Goal: Task Accomplishment & Management: Manage account settings

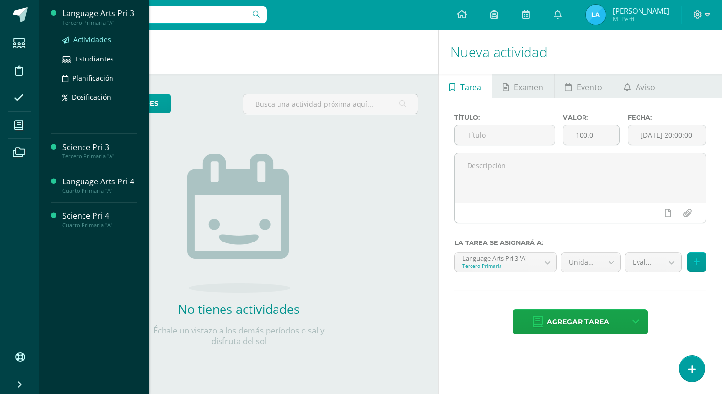
click at [100, 41] on span "Actividades" at bounding box center [92, 39] width 38 height 9
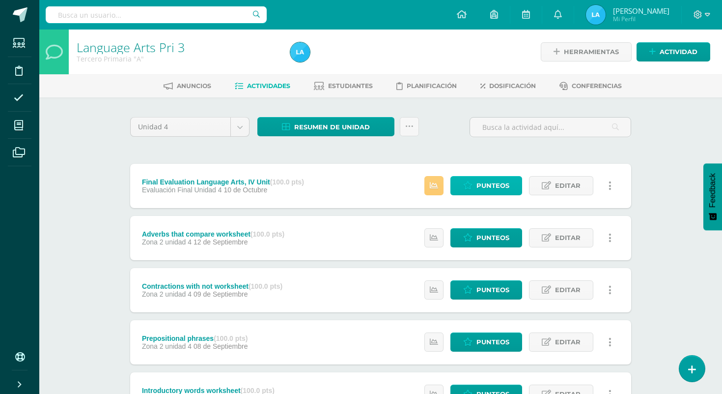
click at [473, 190] on link "Punteos" at bounding box center [487, 185] width 72 height 19
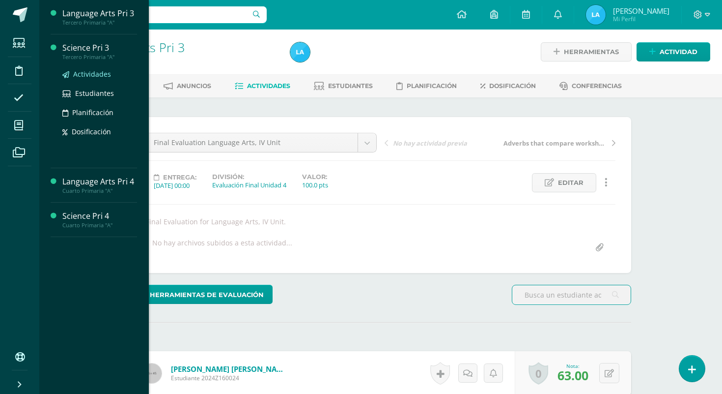
click at [100, 77] on span "Actividades" at bounding box center [92, 73] width 38 height 9
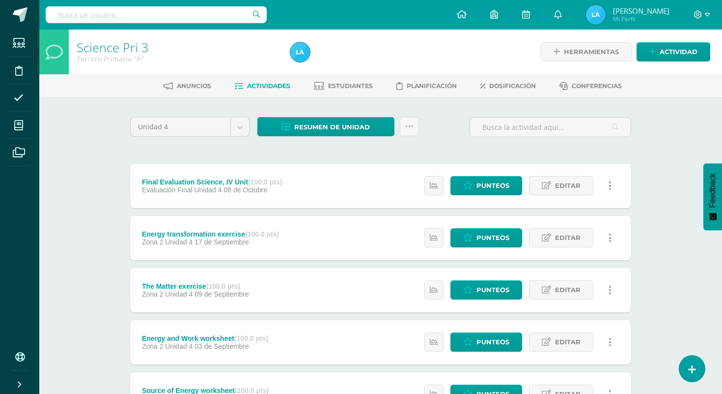
scroll to position [6, 0]
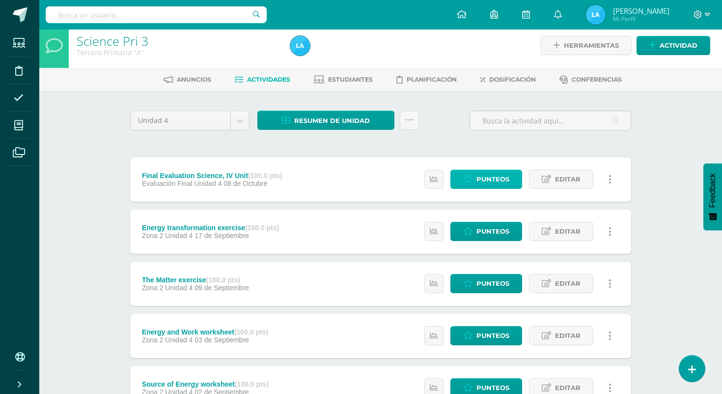
click at [478, 177] on span "Punteos" at bounding box center [493, 179] width 33 height 18
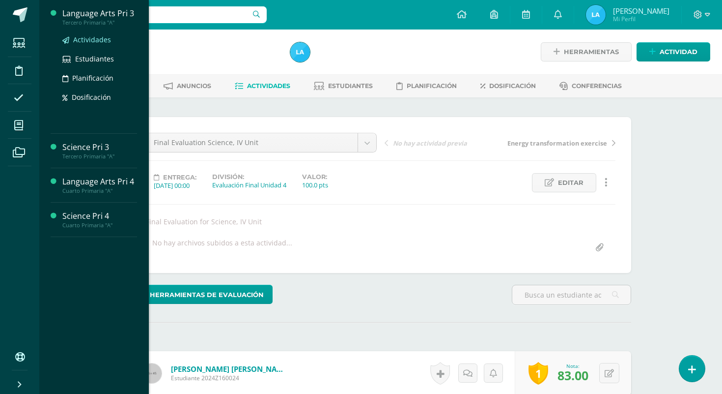
click at [92, 43] on span "Actividades" at bounding box center [92, 39] width 38 height 9
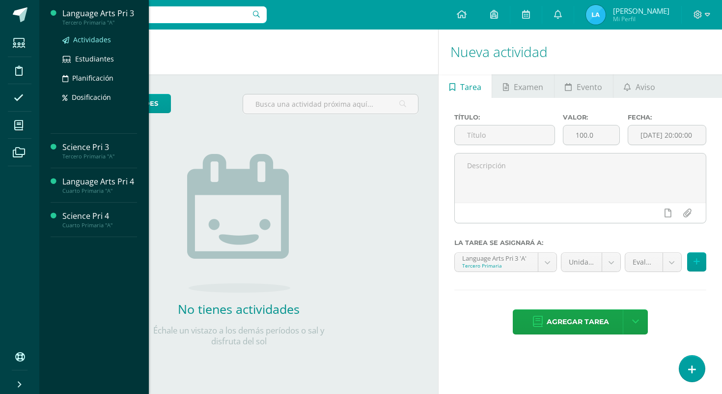
click at [86, 41] on span "Actividades" at bounding box center [92, 39] width 38 height 9
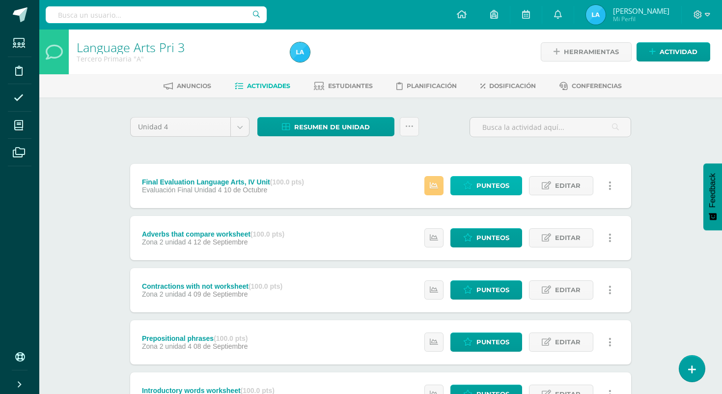
click at [477, 193] on link "Punteos" at bounding box center [487, 185] width 72 height 19
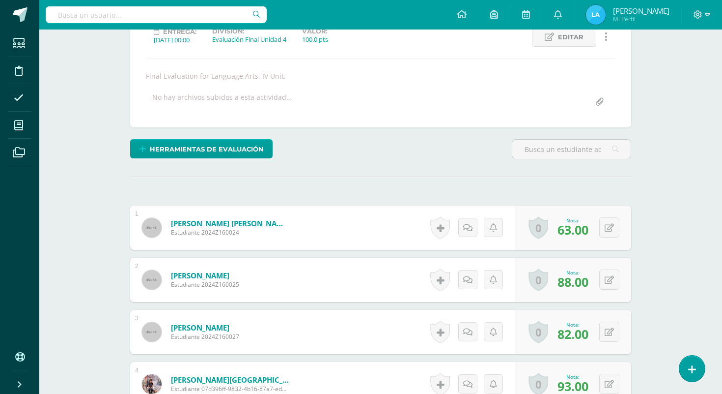
scroll to position [207, 0]
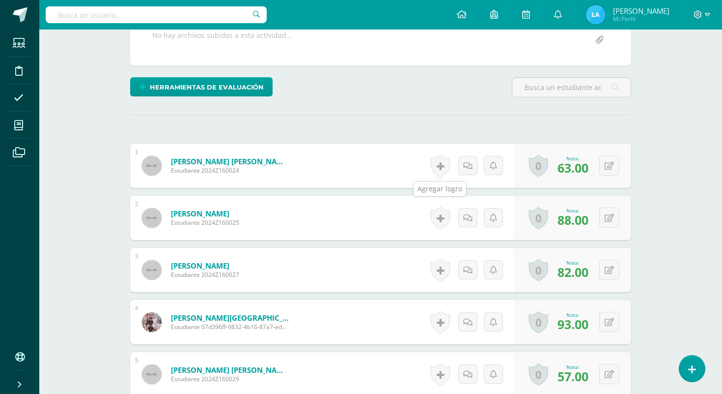
click at [441, 170] on link at bounding box center [440, 165] width 20 height 23
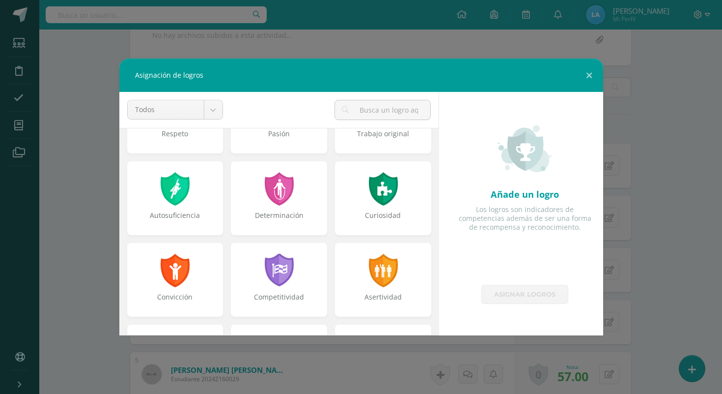
scroll to position [58, 0]
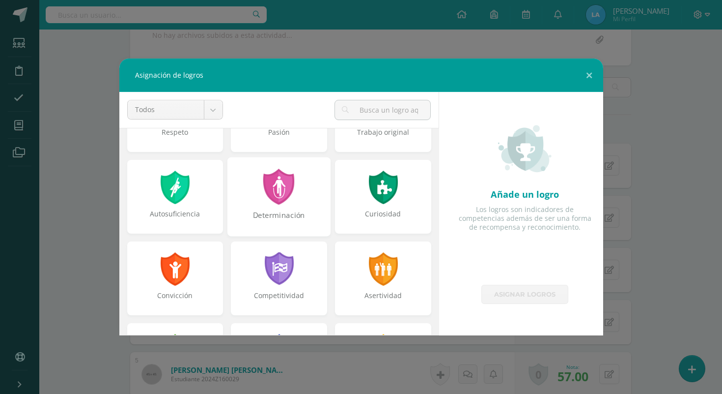
click at [301, 208] on div "Determinación" at bounding box center [279, 196] width 103 height 79
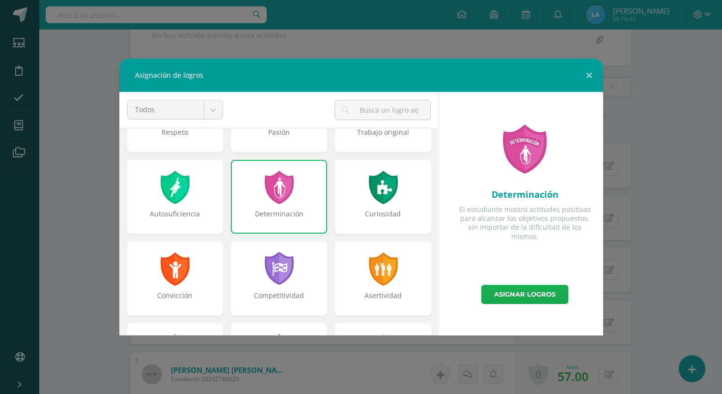
click at [517, 302] on link "Asignar logros" at bounding box center [525, 294] width 87 height 19
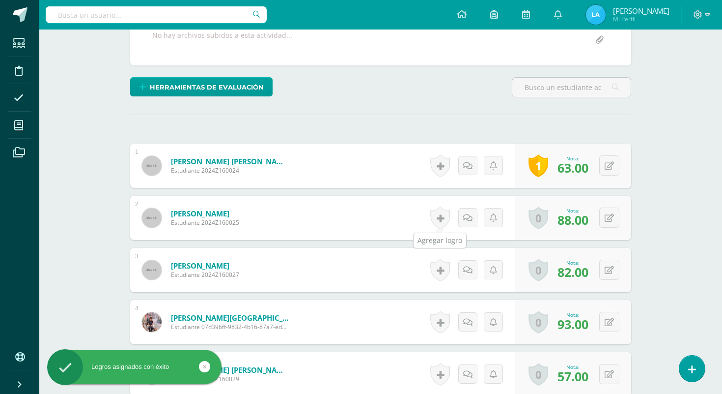
click at [443, 216] on link at bounding box center [440, 217] width 20 height 23
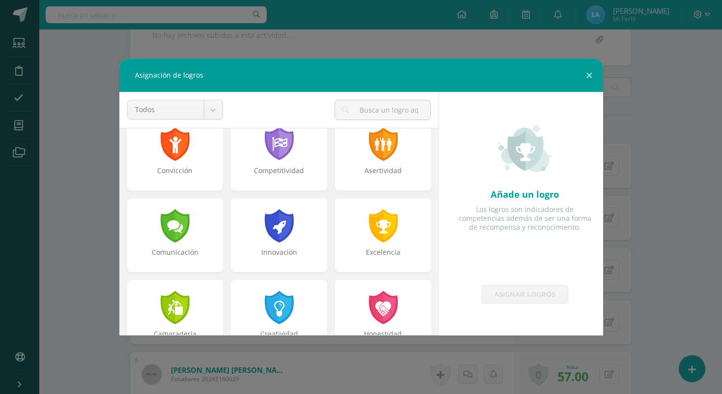
scroll to position [111, 0]
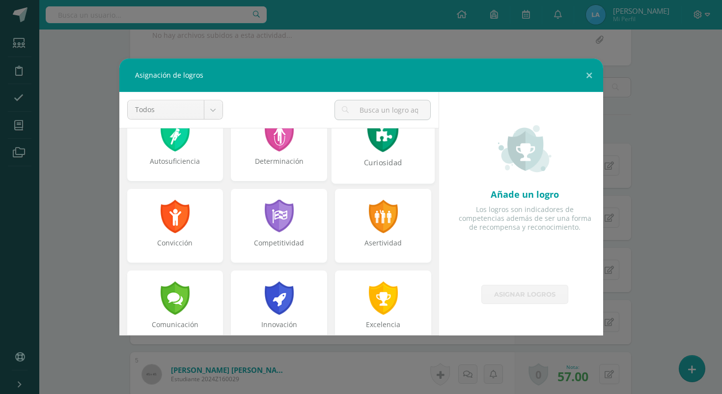
click at [392, 225] on div at bounding box center [383, 216] width 31 height 33
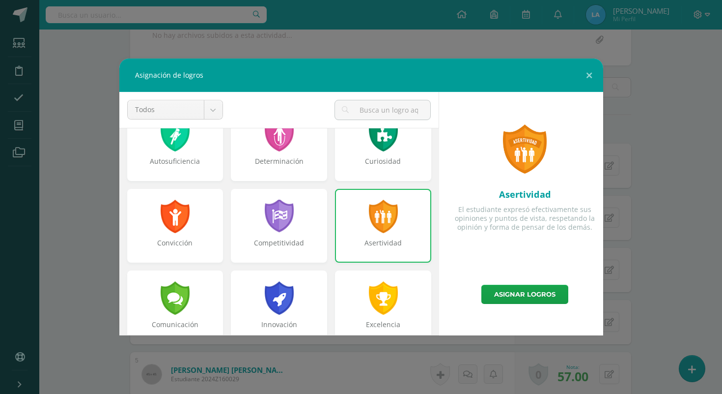
click at [383, 229] on div at bounding box center [383, 216] width 31 height 33
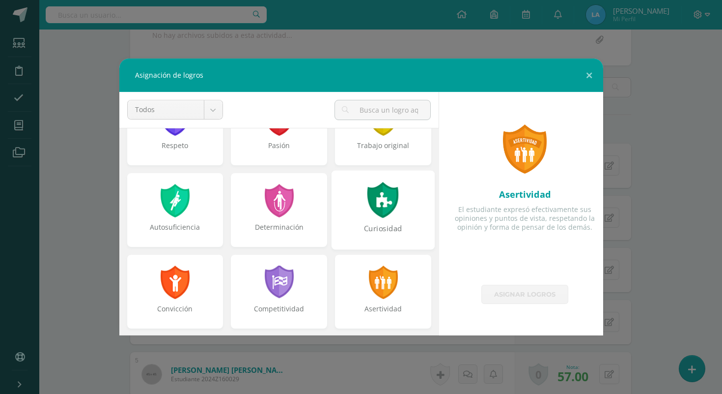
scroll to position [31, 0]
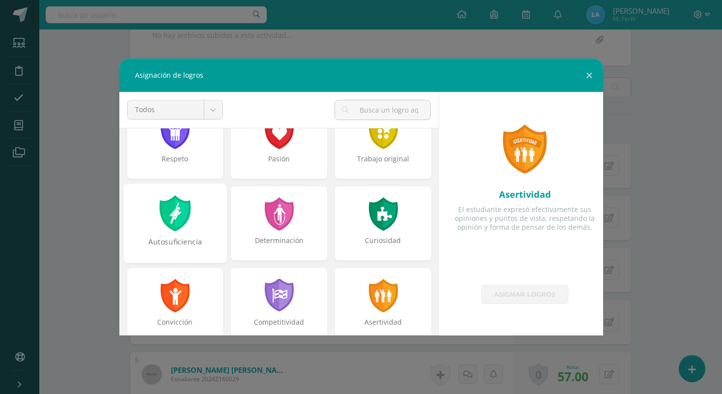
click at [195, 202] on div "Autosuficiencia" at bounding box center [174, 222] width 103 height 79
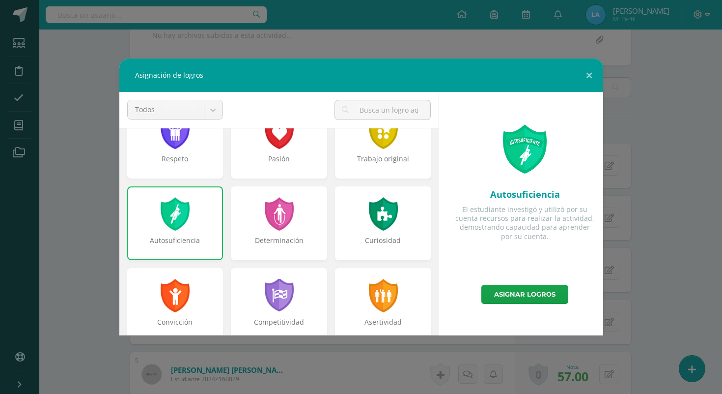
click at [214, 261] on div "Autosuficiencia" at bounding box center [175, 227] width 104 height 82
click at [211, 222] on div "Autosuficiencia" at bounding box center [175, 223] width 96 height 74
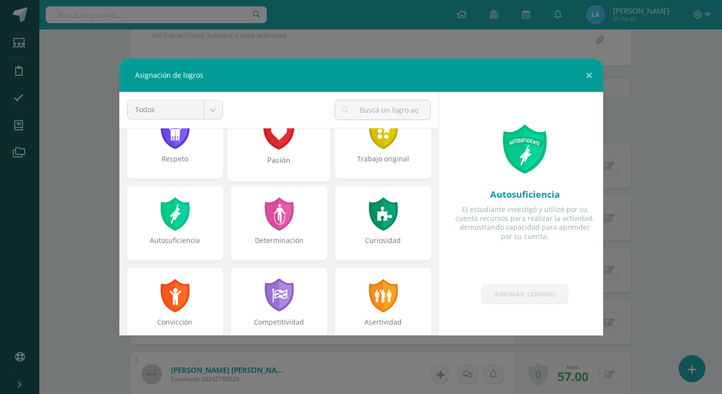
click at [274, 152] on div "Pasión" at bounding box center [279, 141] width 103 height 79
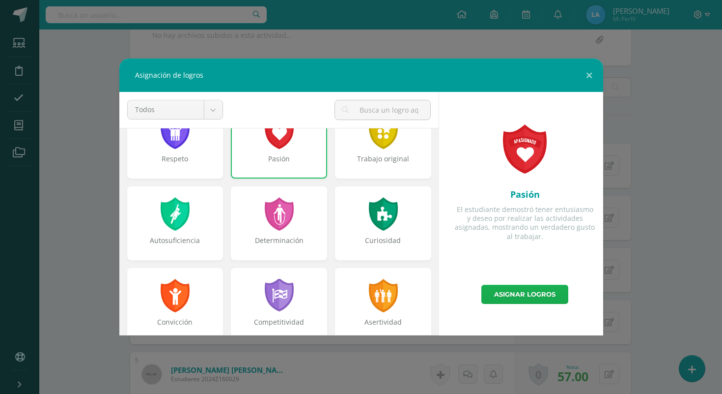
click at [521, 290] on link "Asignar logros" at bounding box center [525, 294] width 87 height 19
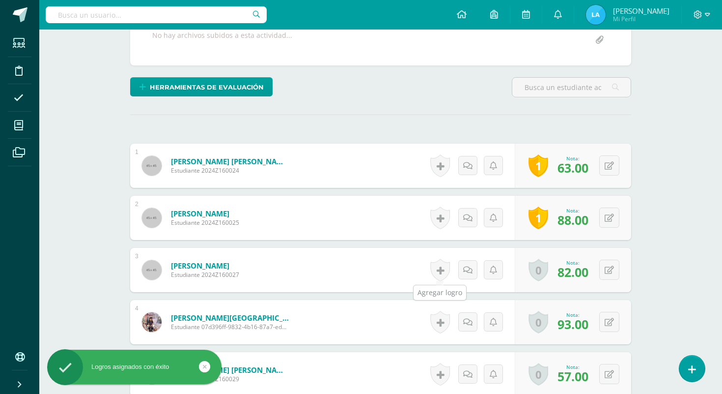
click at [439, 274] on link at bounding box center [440, 269] width 20 height 23
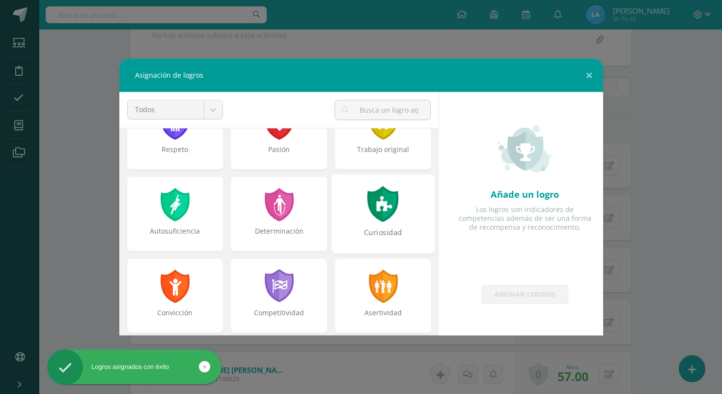
scroll to position [43, 0]
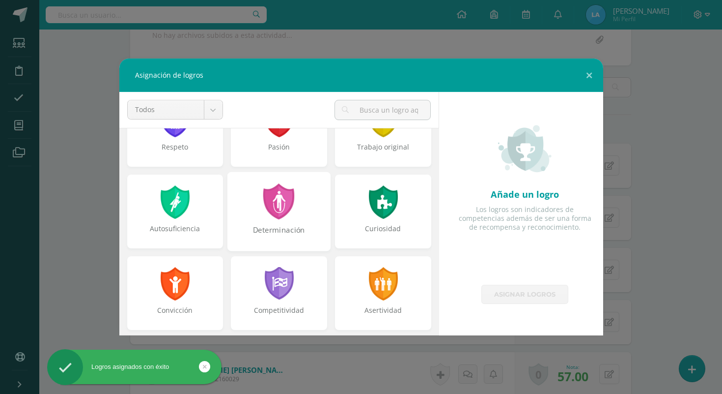
click at [268, 228] on div "Determinación" at bounding box center [278, 235] width 101 height 21
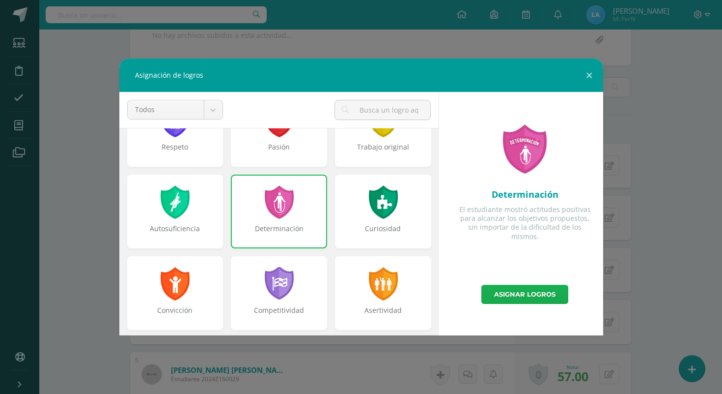
click at [490, 290] on link "Asignar logros" at bounding box center [525, 294] width 87 height 19
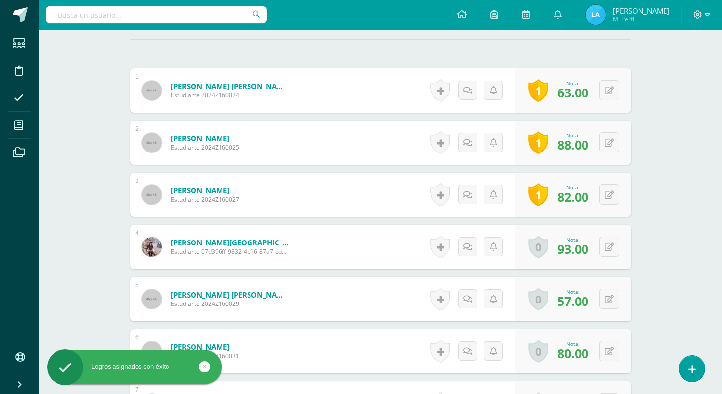
scroll to position [284, 0]
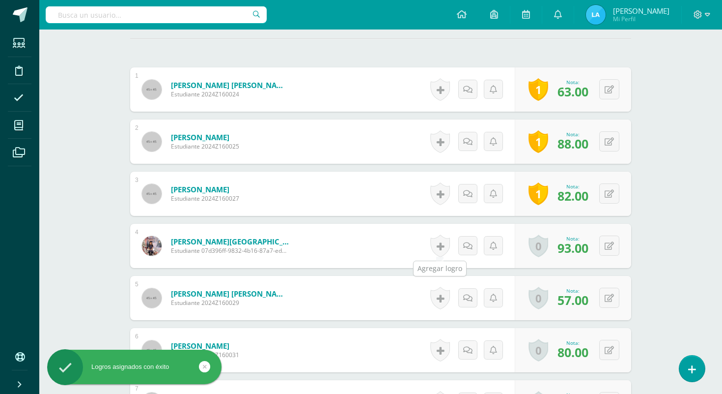
click at [444, 248] on link at bounding box center [440, 245] width 20 height 23
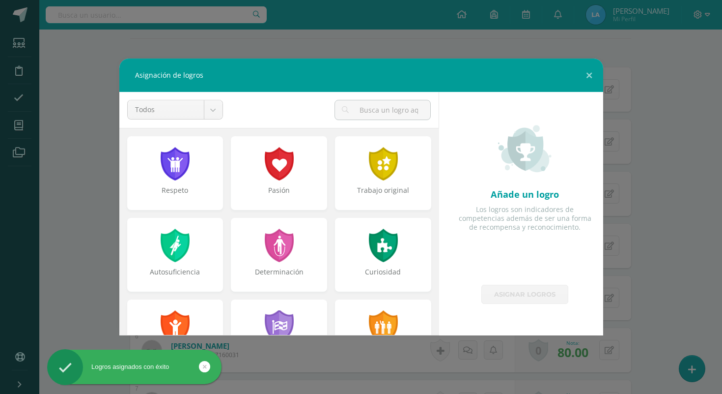
scroll to position [275, 0]
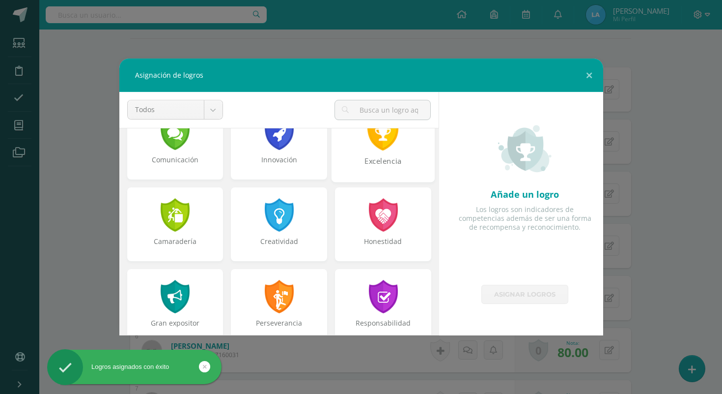
click at [400, 159] on div "Excelencia" at bounding box center [383, 166] width 101 height 21
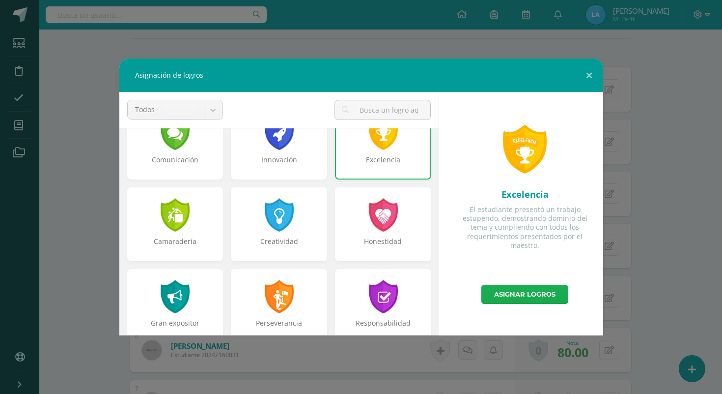
click at [525, 302] on link "Asignar logros" at bounding box center [525, 294] width 87 height 19
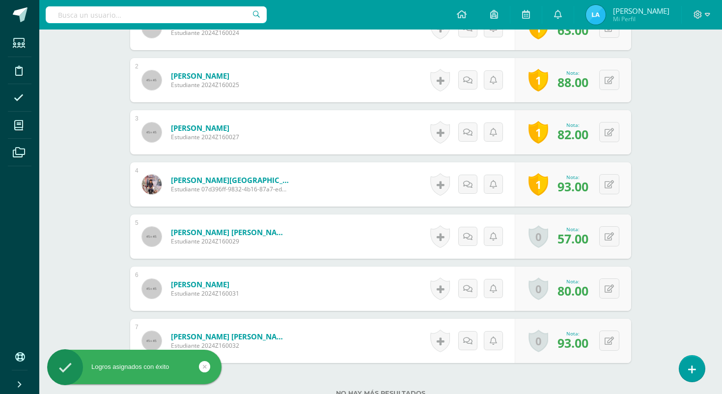
scroll to position [348, 0]
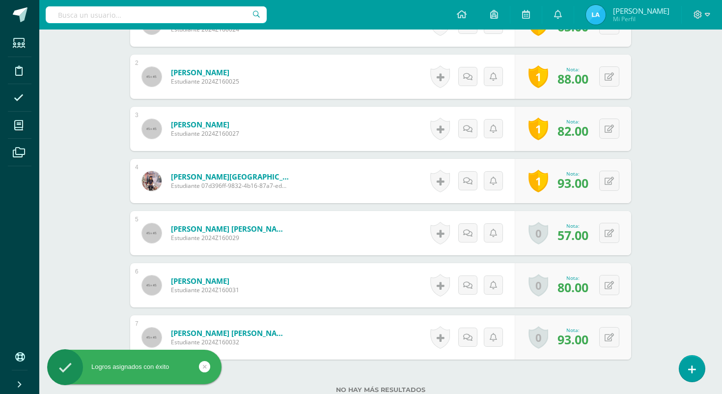
click at [427, 232] on div "Historial de actividad No hay historial para esta actividad Agregar Comentarios…" at bounding box center [471, 233] width 88 height 44
click at [433, 232] on link at bounding box center [440, 233] width 20 height 23
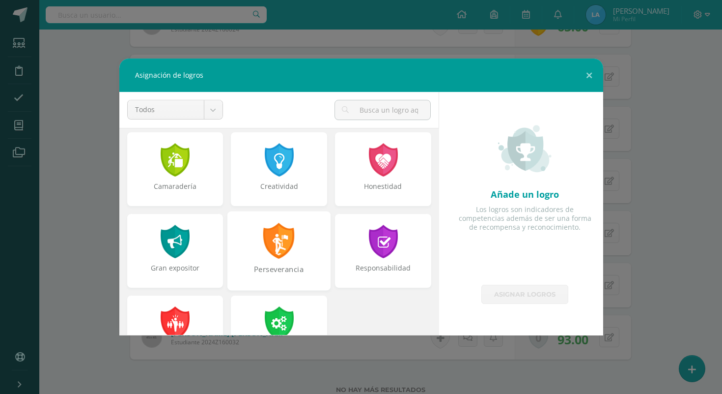
scroll to position [337, 0]
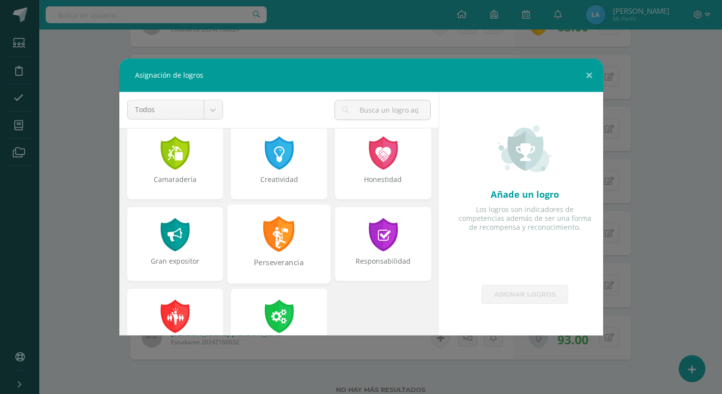
click at [312, 247] on div "Perseverancia" at bounding box center [279, 243] width 103 height 79
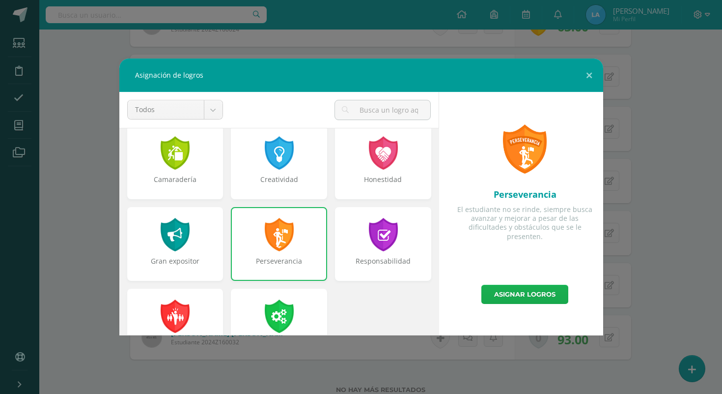
click at [517, 291] on link "Asignar logros" at bounding box center [525, 294] width 87 height 19
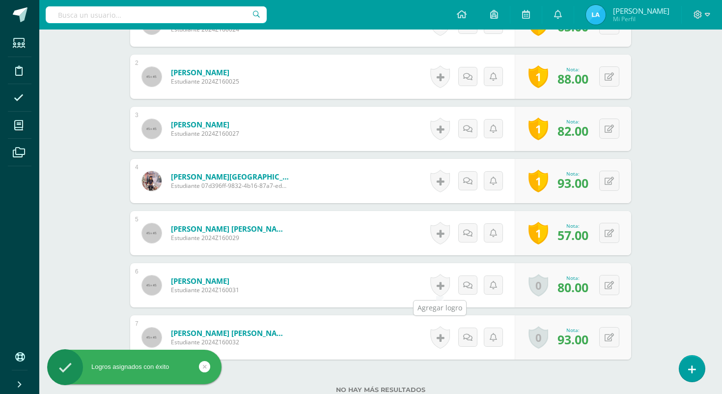
click at [441, 290] on link at bounding box center [440, 285] width 20 height 23
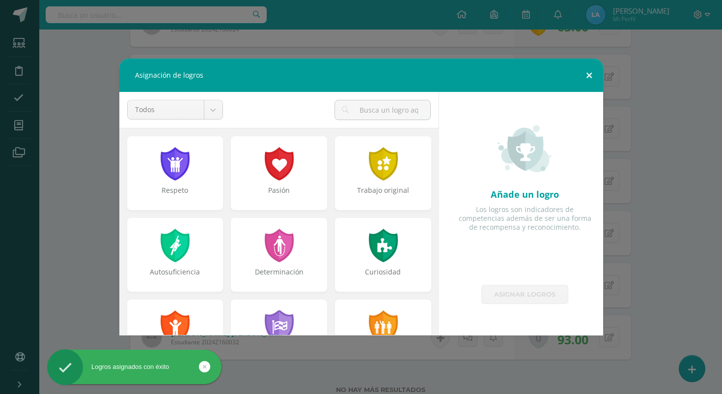
click at [589, 82] on button at bounding box center [589, 74] width 28 height 33
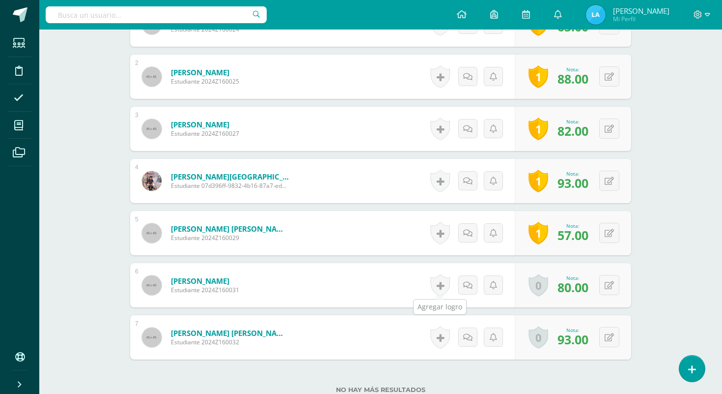
click at [439, 290] on link at bounding box center [440, 285] width 20 height 23
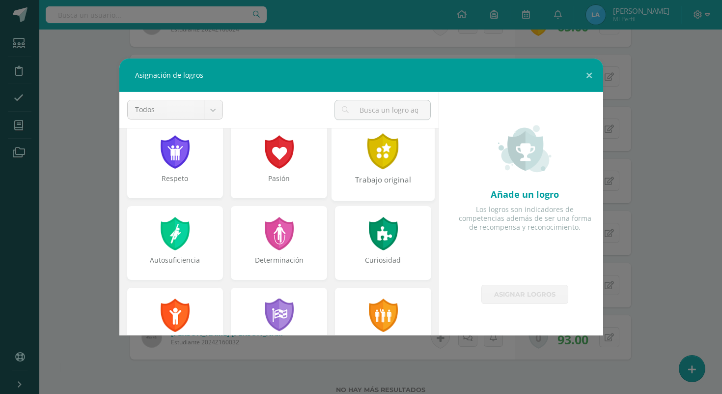
scroll to position [14, 0]
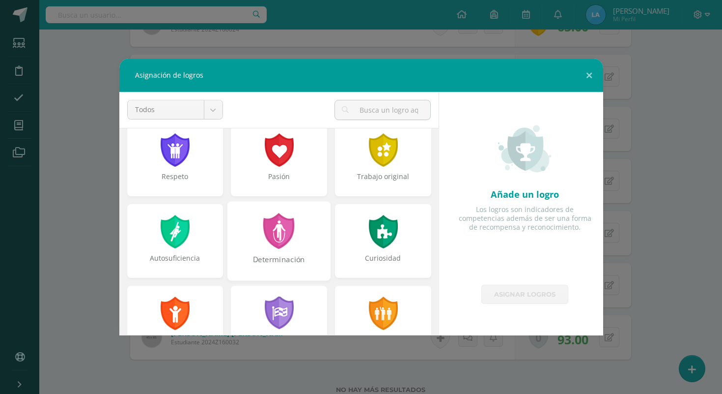
click at [265, 262] on div "Determinación" at bounding box center [278, 264] width 101 height 21
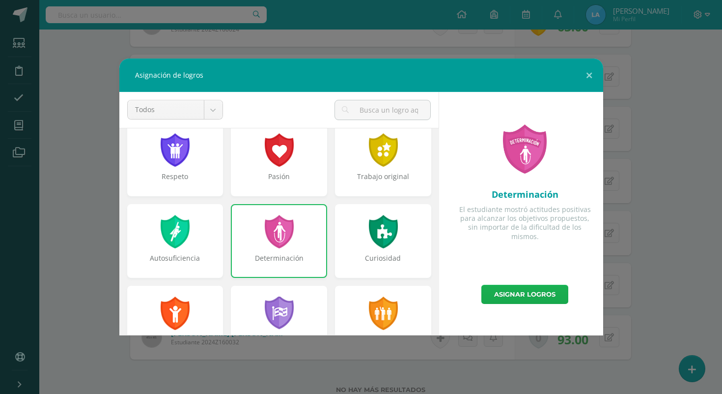
click at [522, 302] on link "Asignar logros" at bounding box center [525, 294] width 87 height 19
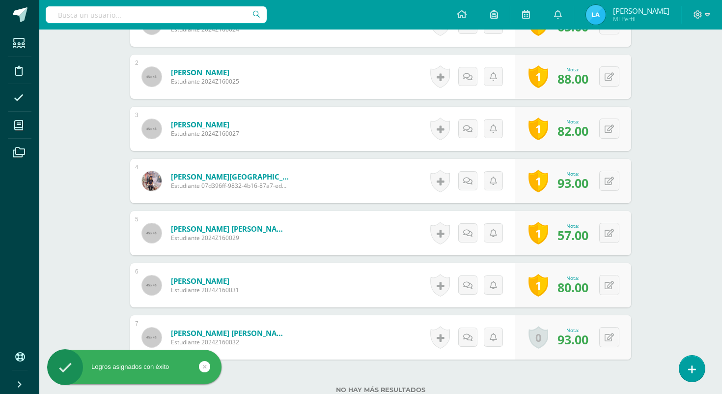
click at [442, 341] on link at bounding box center [440, 337] width 20 height 23
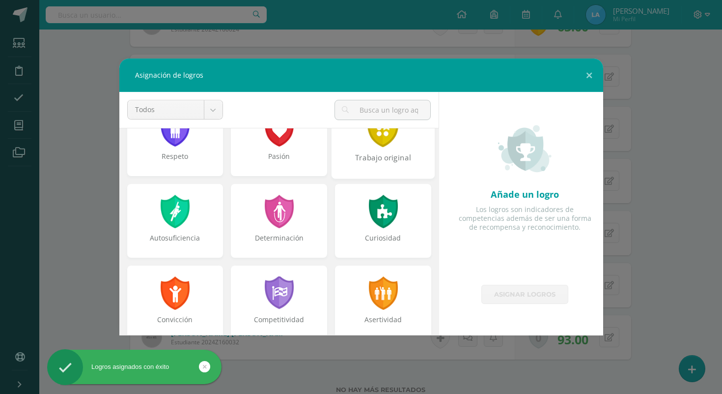
scroll to position [98, 0]
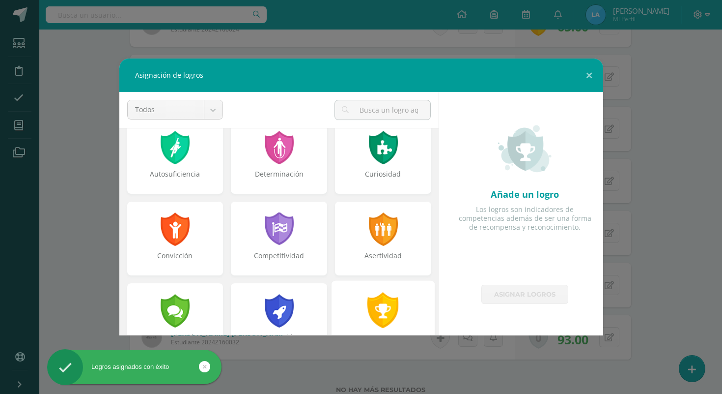
click at [385, 317] on div at bounding box center [384, 310] width 34 height 36
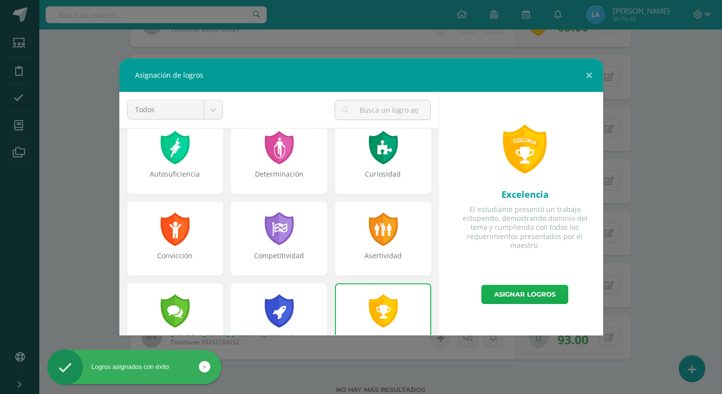
click at [517, 301] on link "Asignar logros" at bounding box center [525, 294] width 87 height 19
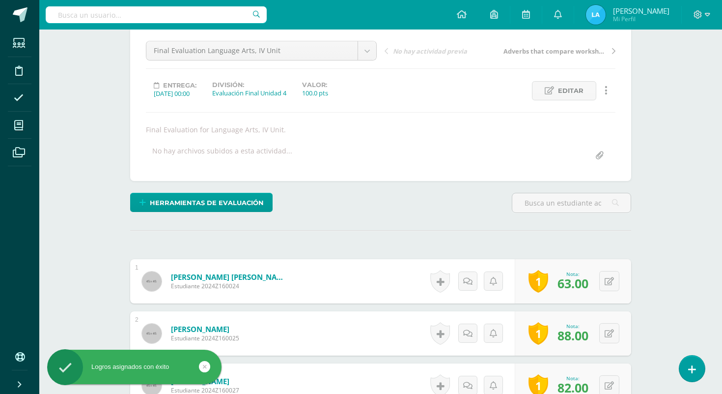
scroll to position [0, 0]
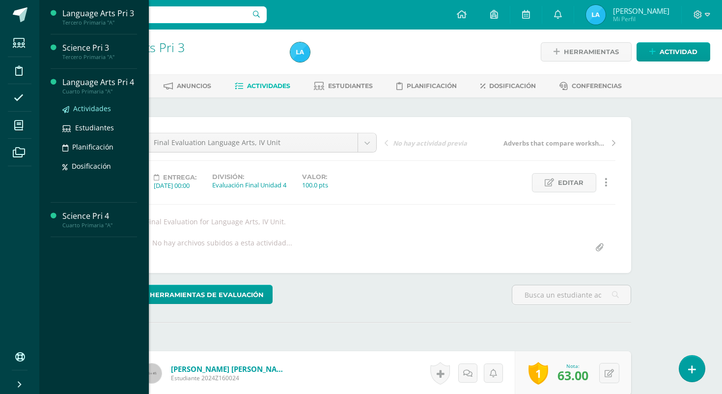
click at [85, 106] on span "Actividades" at bounding box center [92, 108] width 38 height 9
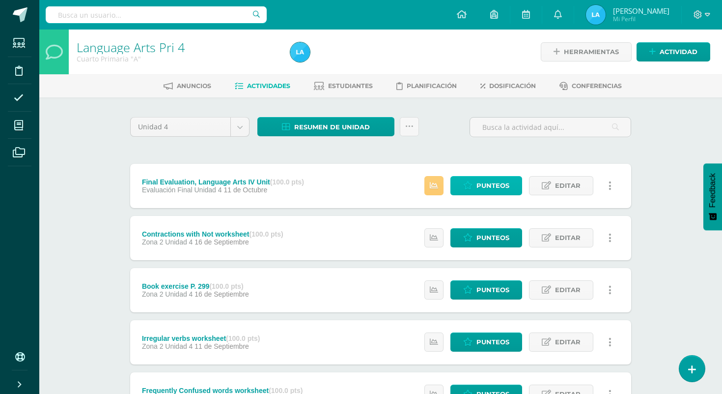
click at [491, 178] on span "Punteos" at bounding box center [493, 185] width 33 height 18
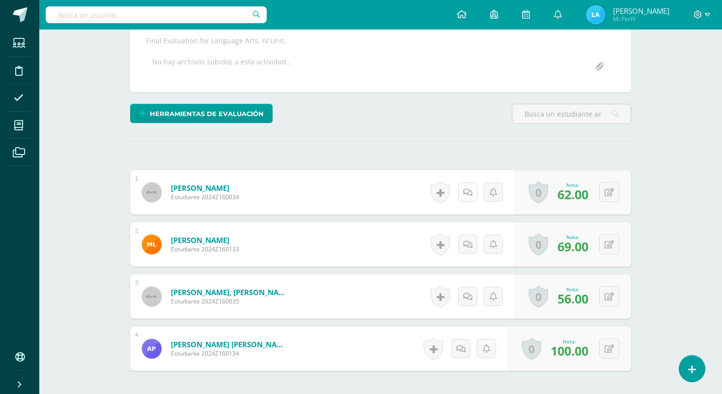
scroll to position [204, 0]
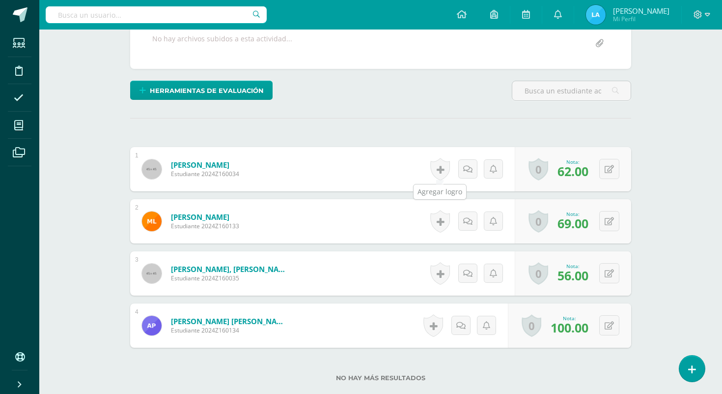
click at [441, 173] on link at bounding box center [440, 169] width 20 height 23
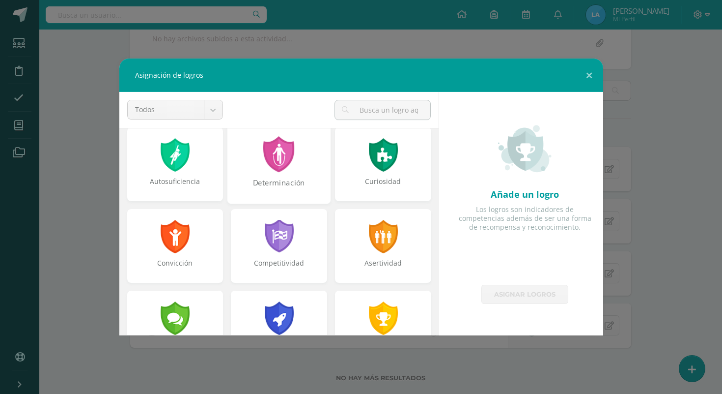
scroll to position [91, 0]
click at [181, 244] on div at bounding box center [175, 235] width 34 height 36
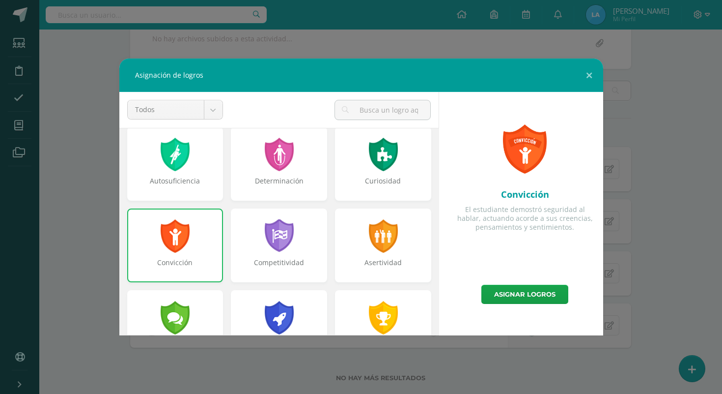
click at [181, 244] on div at bounding box center [174, 235] width 31 height 33
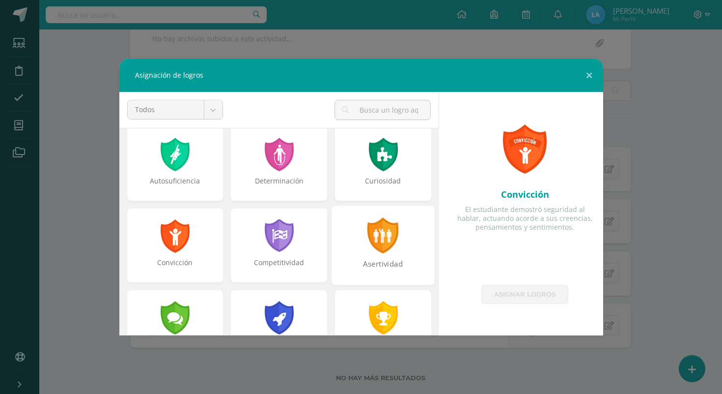
click at [365, 255] on div "Asertividad" at bounding box center [383, 244] width 103 height 79
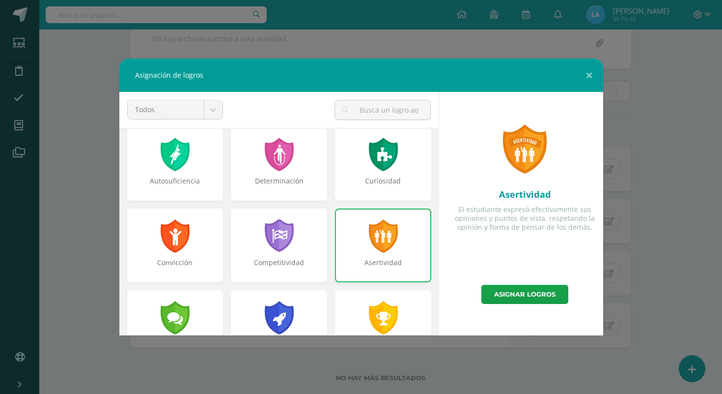
click at [365, 255] on div "Asertividad" at bounding box center [383, 245] width 96 height 74
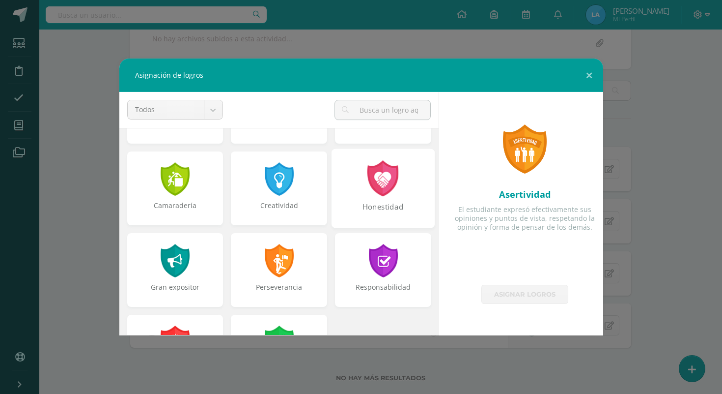
scroll to position [372, 0]
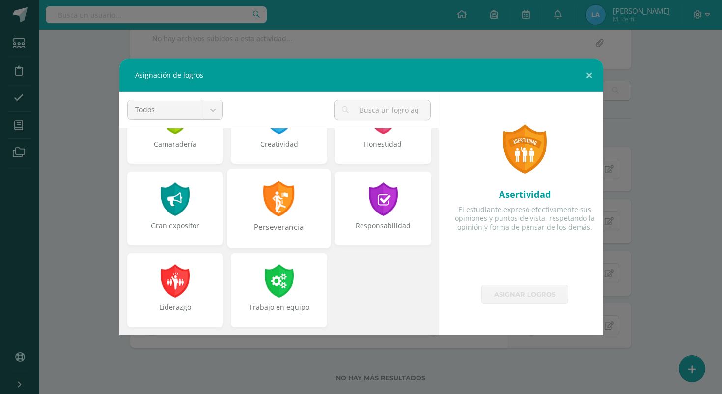
click at [291, 192] on div at bounding box center [279, 198] width 34 height 36
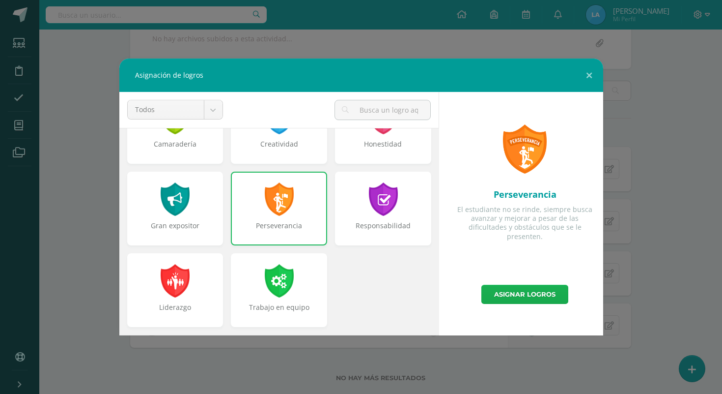
click at [509, 292] on link "Asignar logros" at bounding box center [525, 294] width 87 height 19
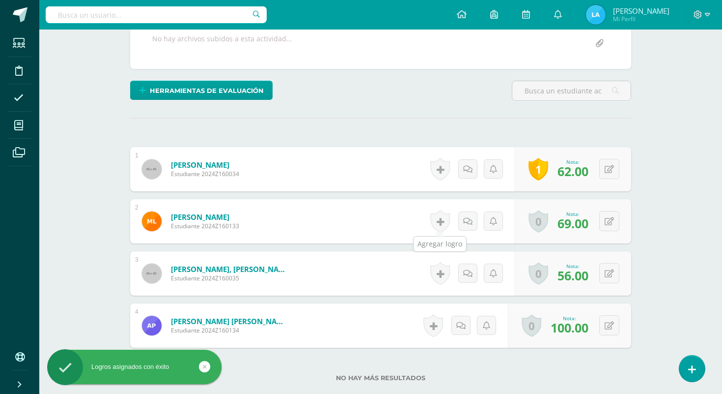
click at [443, 219] on link at bounding box center [440, 221] width 20 height 23
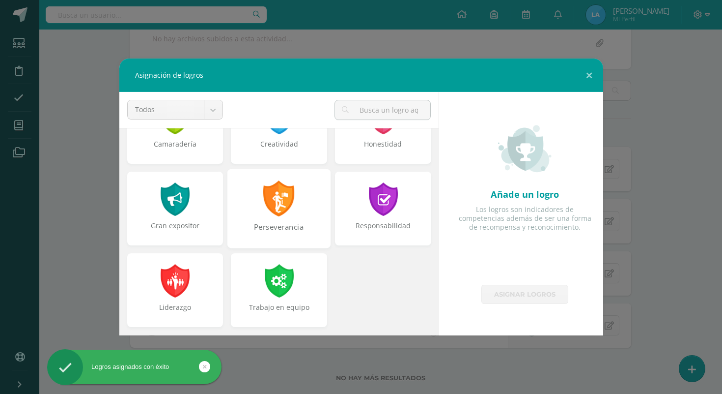
click at [288, 228] on div "Perseverancia" at bounding box center [278, 232] width 101 height 21
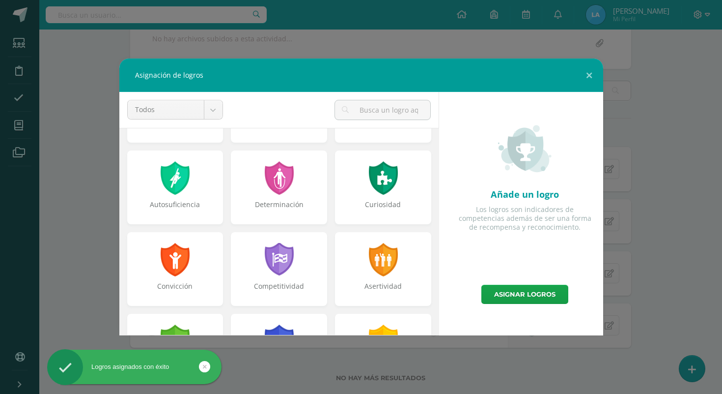
scroll to position [54, 0]
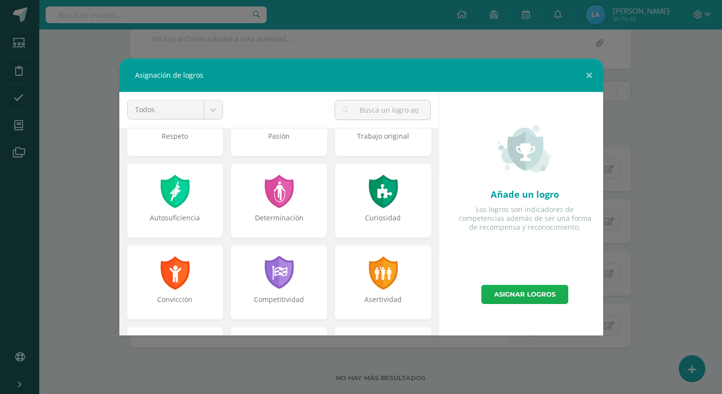
click at [526, 295] on link "Asignar logros" at bounding box center [525, 294] width 87 height 19
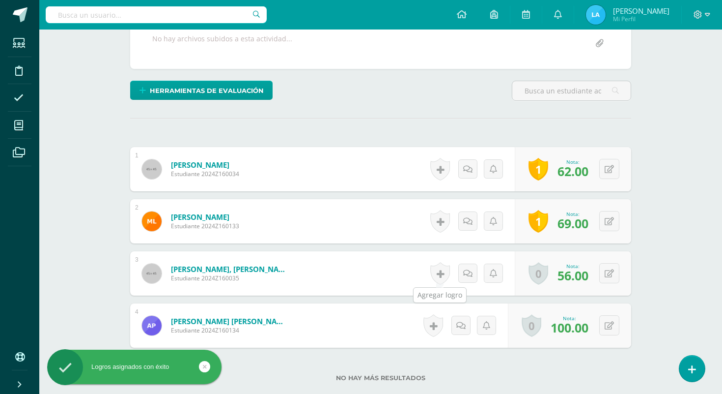
click at [442, 271] on link at bounding box center [440, 273] width 20 height 23
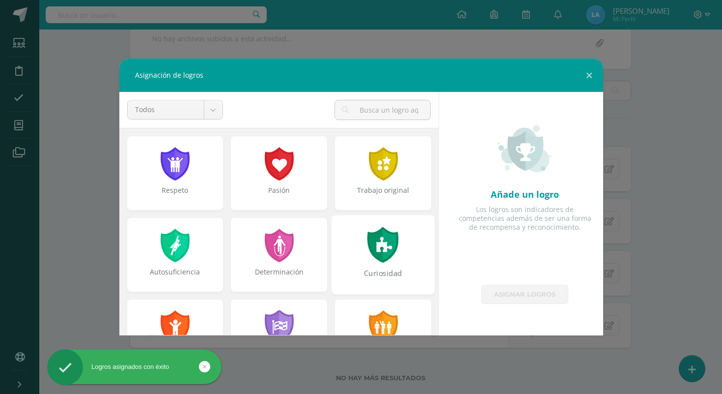
scroll to position [336, 0]
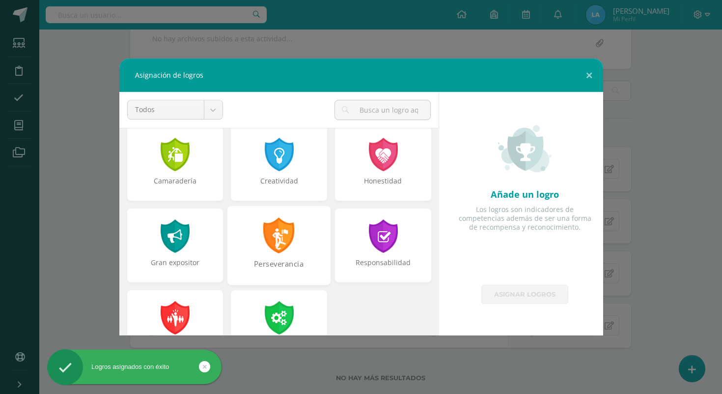
click at [261, 242] on div "Perseverancia" at bounding box center [279, 244] width 103 height 79
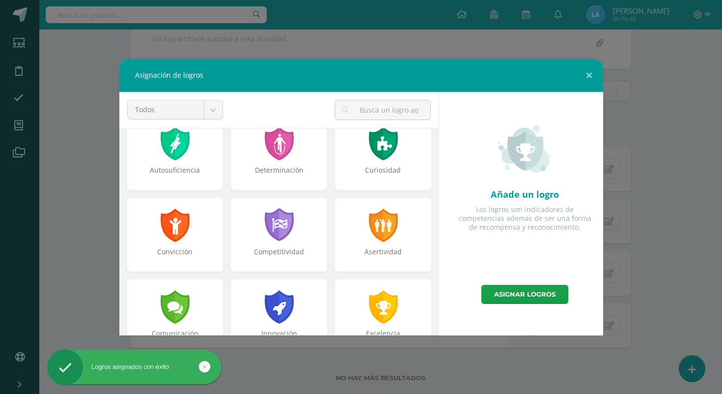
scroll to position [0, 0]
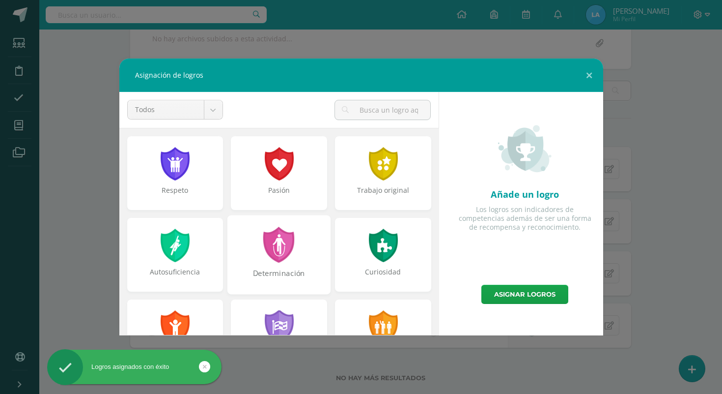
click at [279, 230] on div at bounding box center [279, 245] width 34 height 36
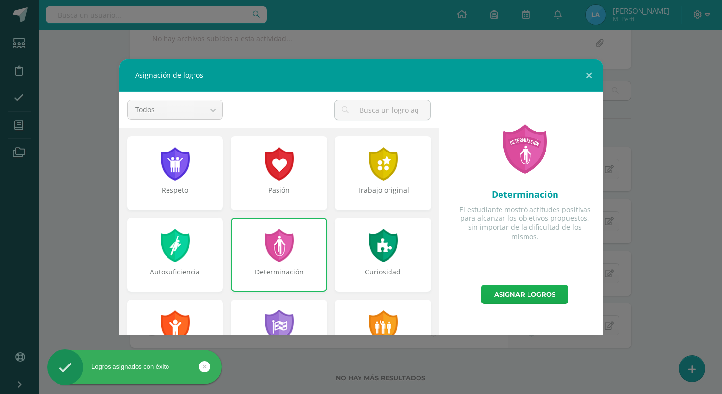
click at [501, 288] on link "Asignar logros" at bounding box center [525, 294] width 87 height 19
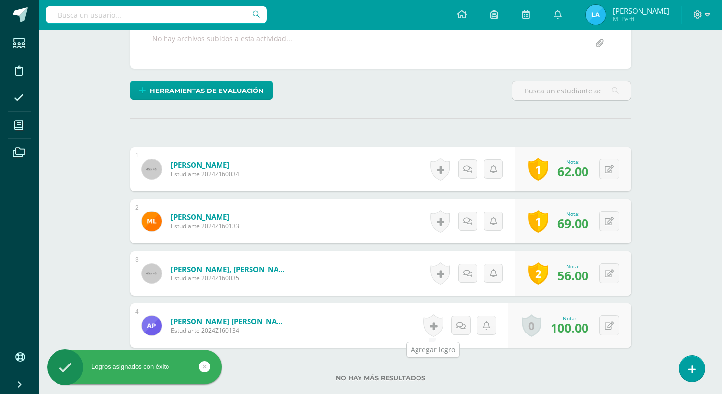
click at [429, 322] on link at bounding box center [434, 325] width 20 height 23
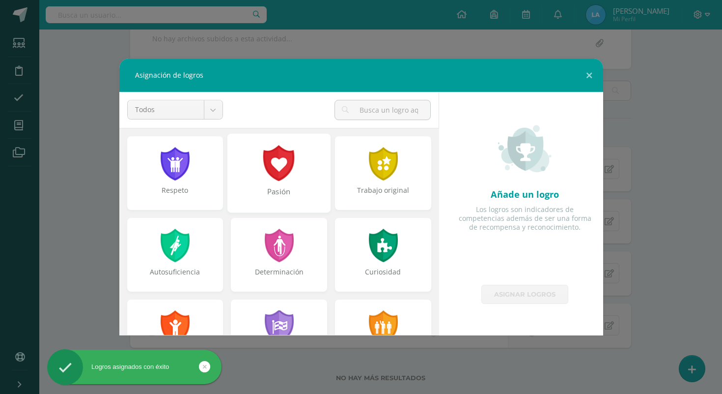
click at [273, 154] on div at bounding box center [279, 163] width 34 height 36
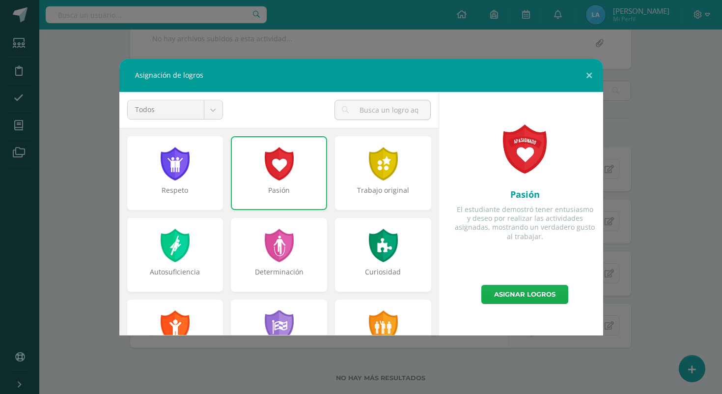
click at [523, 295] on link "Asignar logros" at bounding box center [525, 294] width 87 height 19
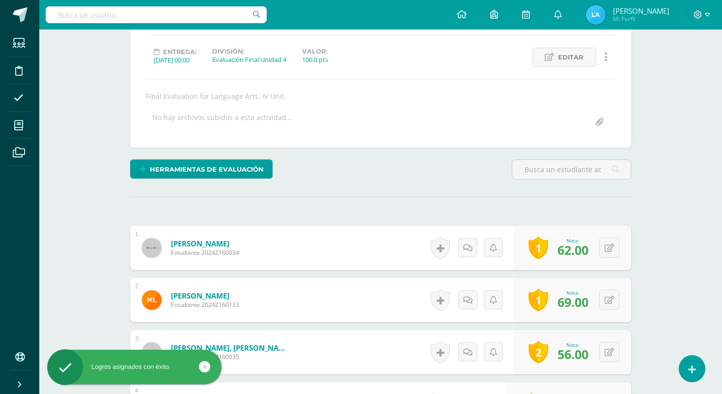
scroll to position [89, 0]
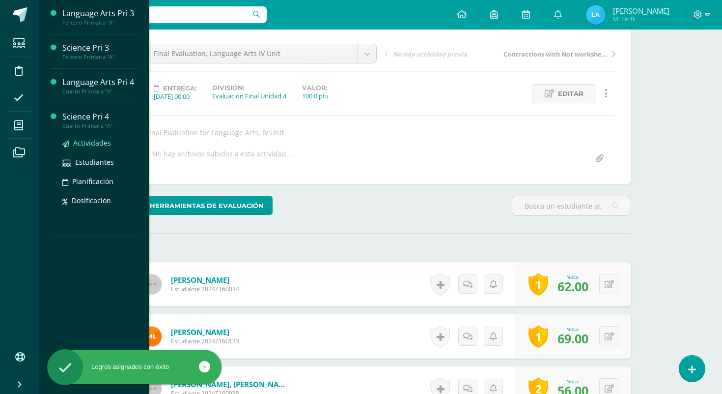
click at [89, 139] on span "Actividades" at bounding box center [92, 142] width 38 height 9
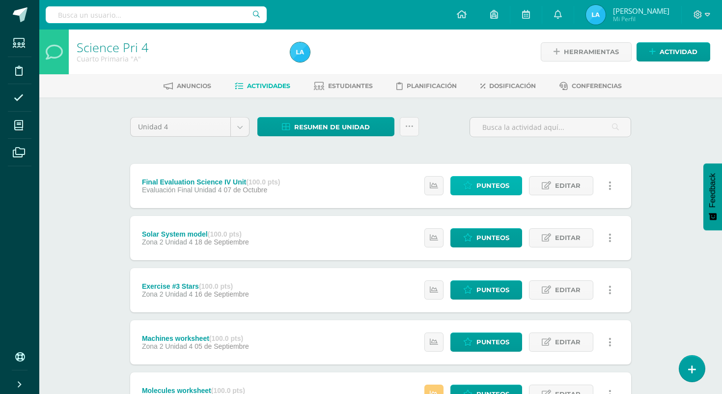
click at [464, 184] on link "Punteos" at bounding box center [487, 185] width 72 height 19
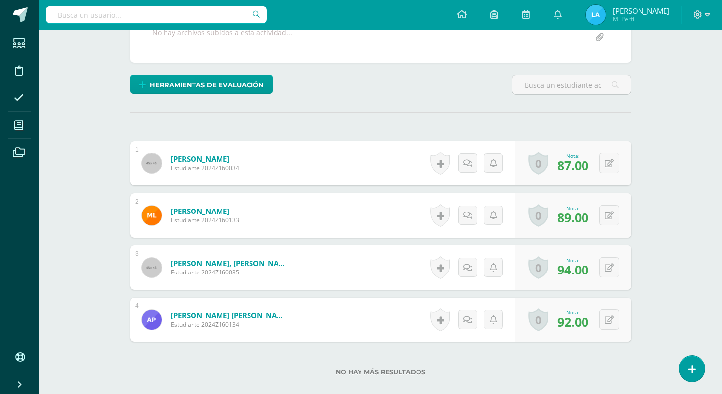
scroll to position [211, 0]
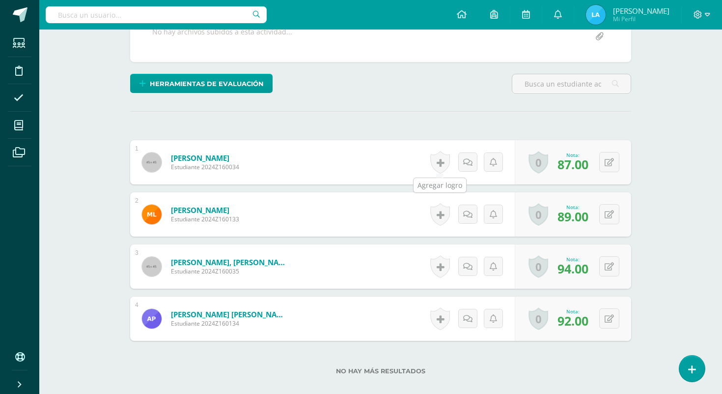
click at [439, 163] on link at bounding box center [440, 162] width 20 height 23
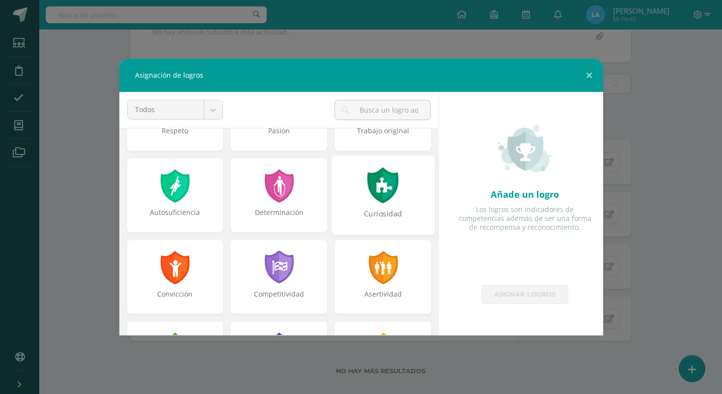
scroll to position [61, 0]
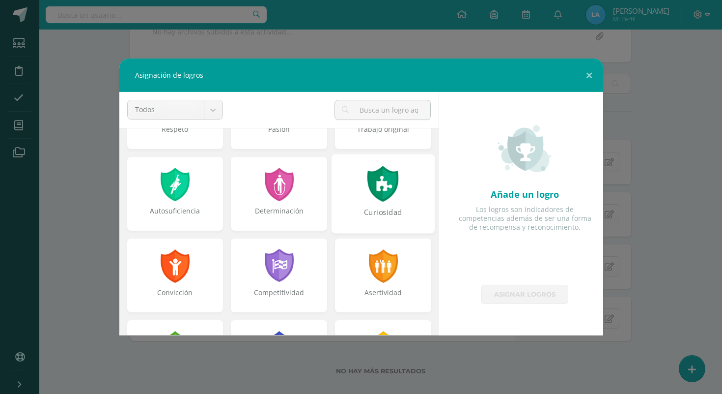
click at [364, 219] on div "Curiosidad" at bounding box center [383, 217] width 101 height 21
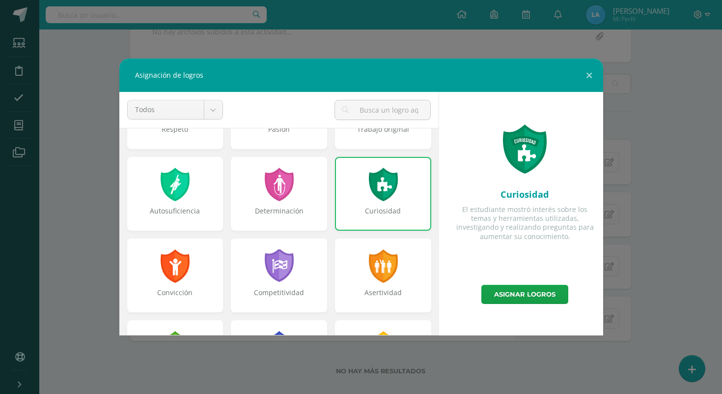
click at [364, 219] on div "Curiosidad" at bounding box center [383, 216] width 94 height 20
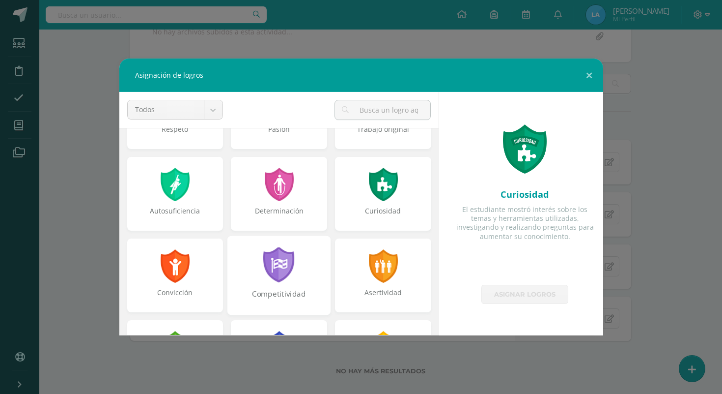
click at [264, 275] on div at bounding box center [279, 265] width 34 height 36
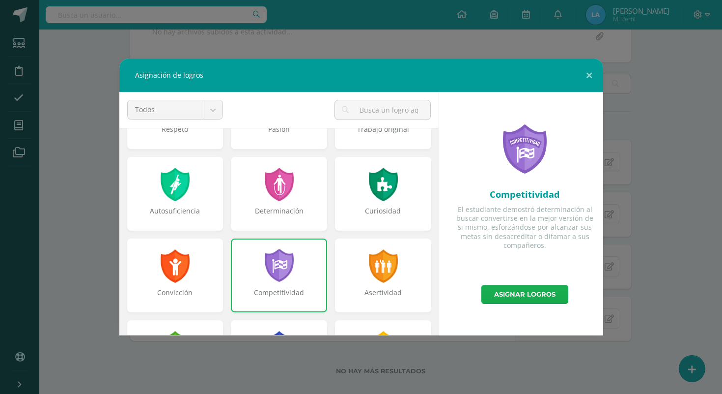
click at [496, 286] on link "Asignar logros" at bounding box center [525, 294] width 87 height 19
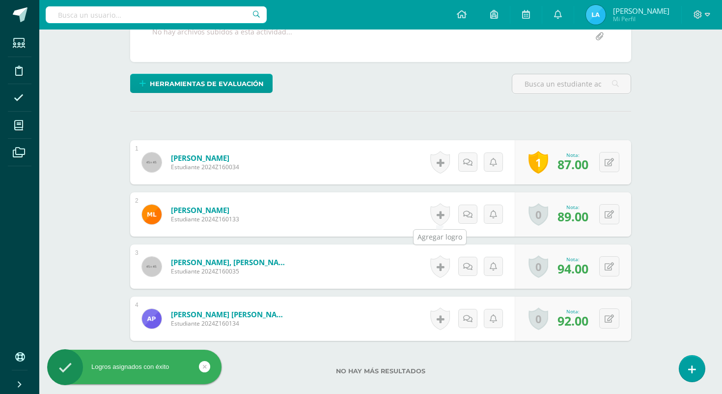
click at [436, 220] on link at bounding box center [440, 214] width 20 height 23
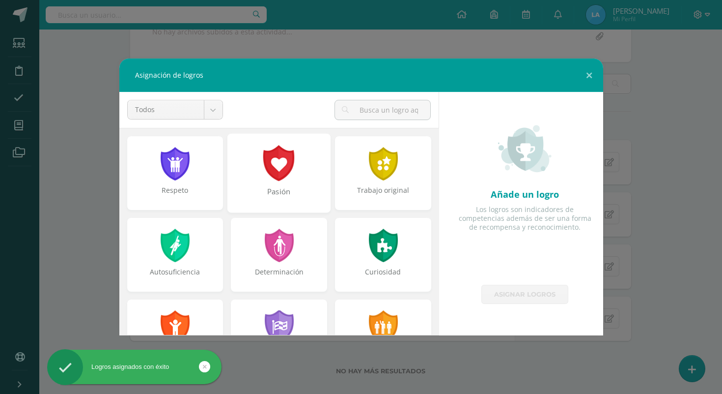
click at [274, 160] on div at bounding box center [279, 163] width 34 height 36
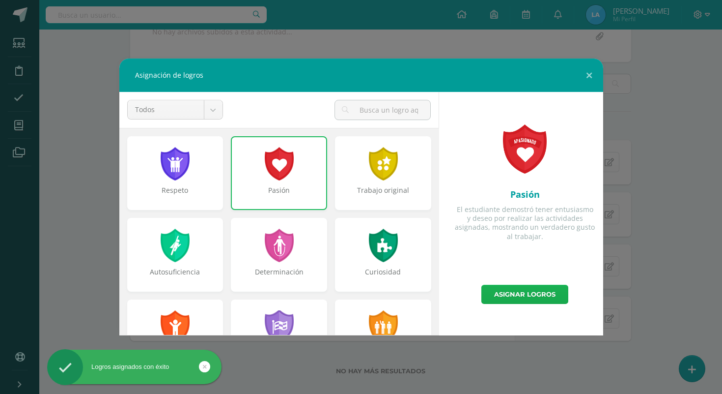
click at [517, 290] on link "Asignar logros" at bounding box center [525, 294] width 87 height 19
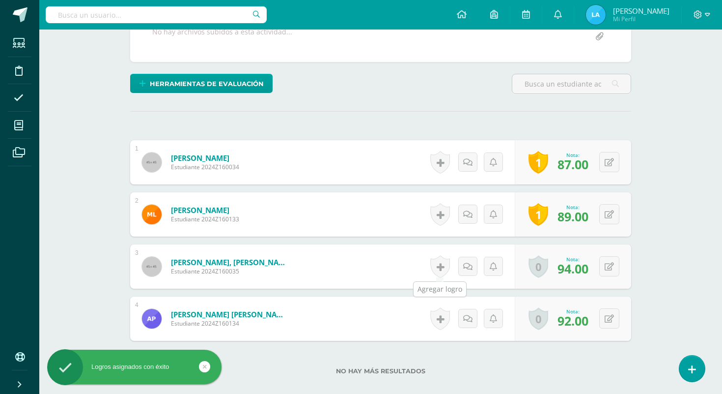
click at [442, 266] on link at bounding box center [440, 266] width 20 height 23
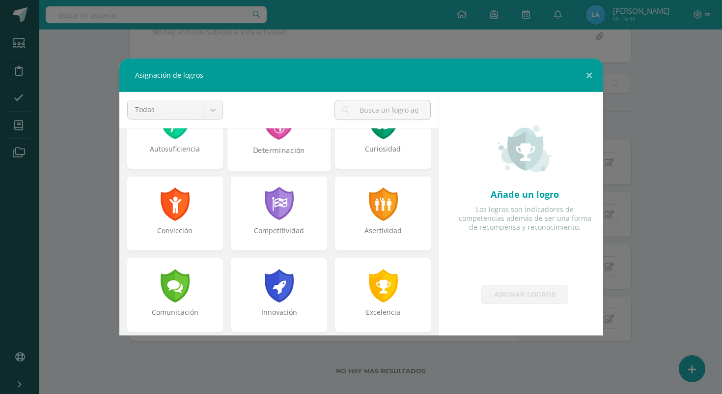
scroll to position [372, 0]
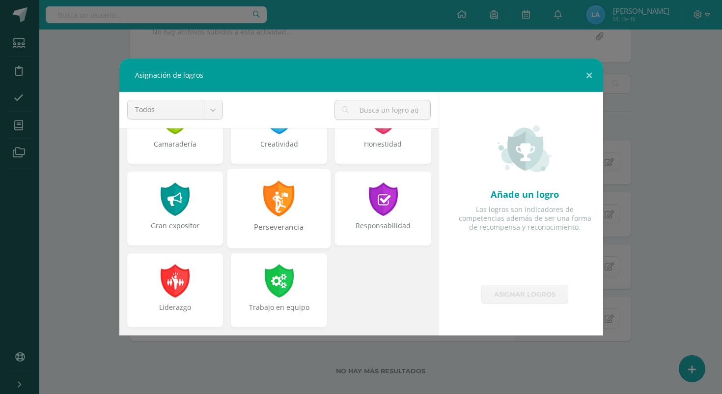
click at [288, 210] on div at bounding box center [279, 198] width 34 height 36
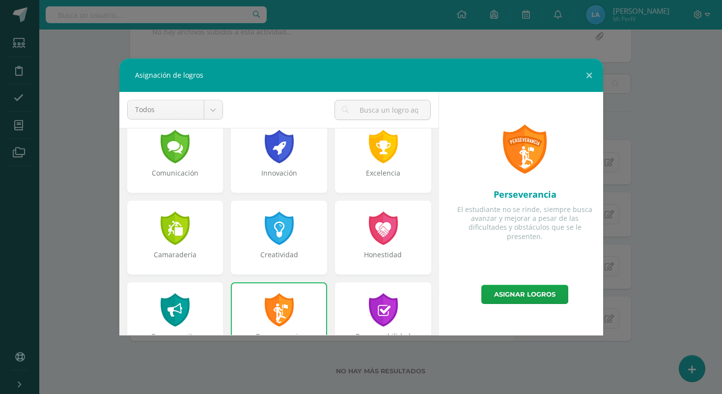
scroll to position [220, 0]
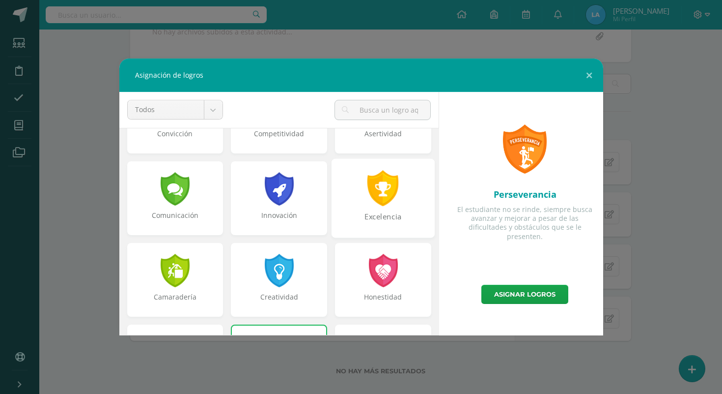
click at [377, 192] on div at bounding box center [384, 188] width 34 height 36
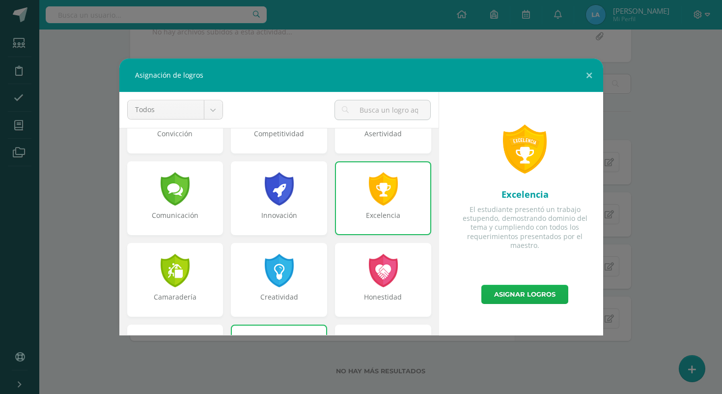
click at [501, 297] on link "Asignar logros" at bounding box center [525, 294] width 87 height 19
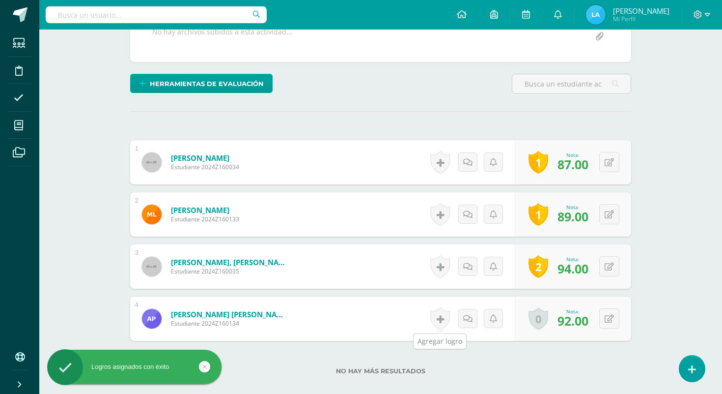
click at [439, 325] on link at bounding box center [440, 318] width 20 height 23
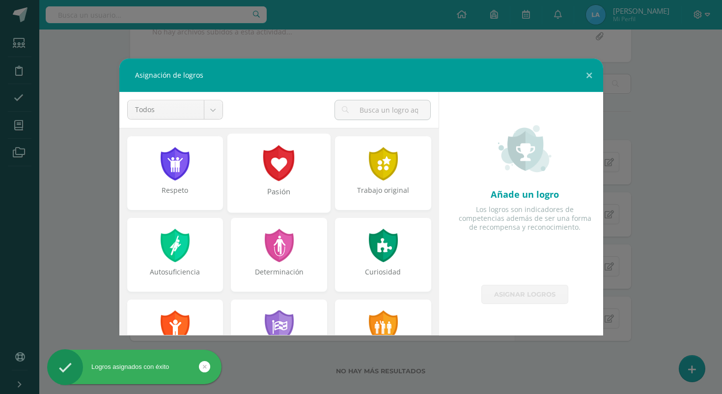
click at [309, 201] on div "Pasión" at bounding box center [278, 196] width 101 height 21
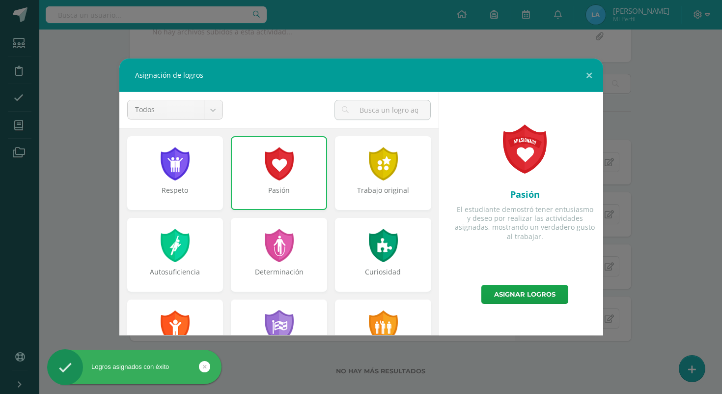
click at [309, 201] on div "Pasión" at bounding box center [279, 195] width 94 height 20
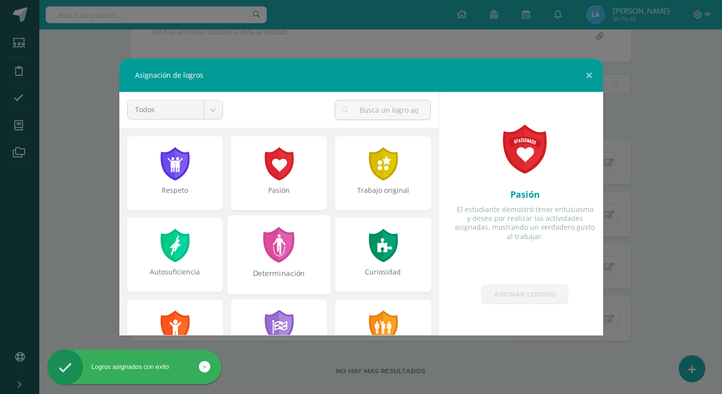
click at [296, 224] on div "Determinación" at bounding box center [279, 254] width 103 height 79
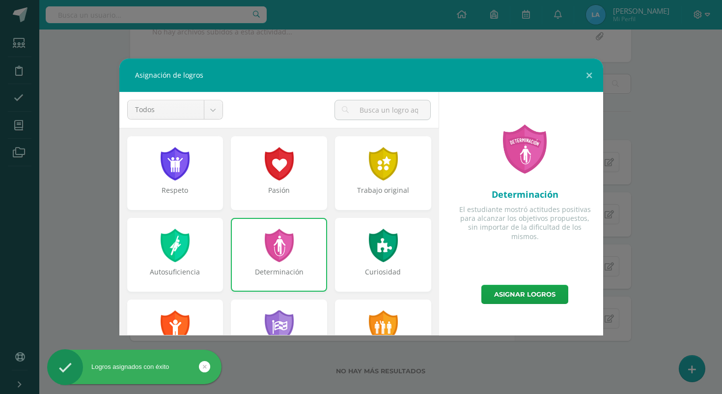
scroll to position [124, 0]
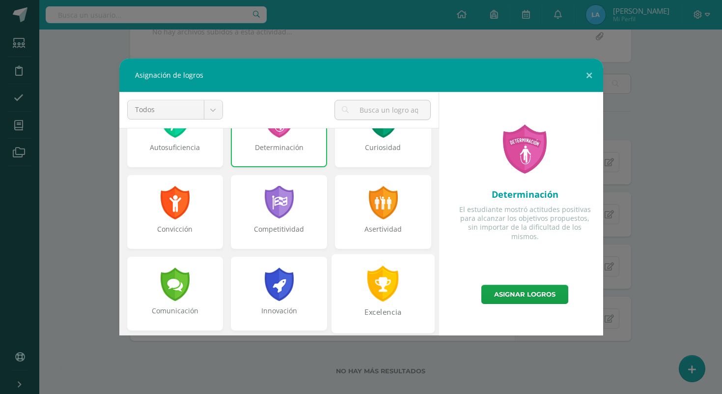
click at [387, 309] on div "Excelencia" at bounding box center [383, 317] width 101 height 21
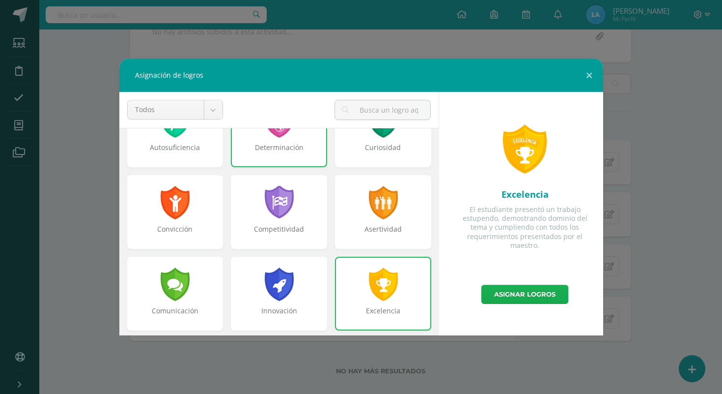
click at [514, 295] on link "Asignar logros" at bounding box center [525, 294] width 87 height 19
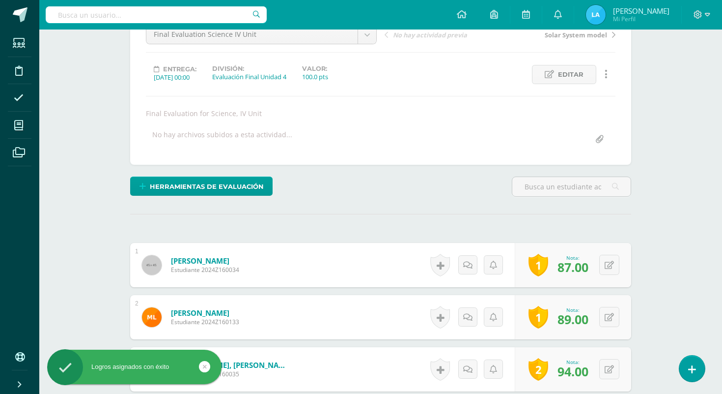
scroll to position [0, 0]
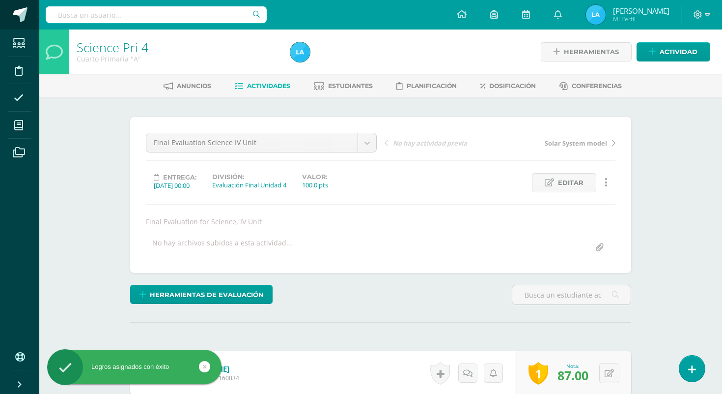
click at [22, 13] on span at bounding box center [20, 14] width 15 height 15
